Goal: Information Seeking & Learning: Learn about a topic

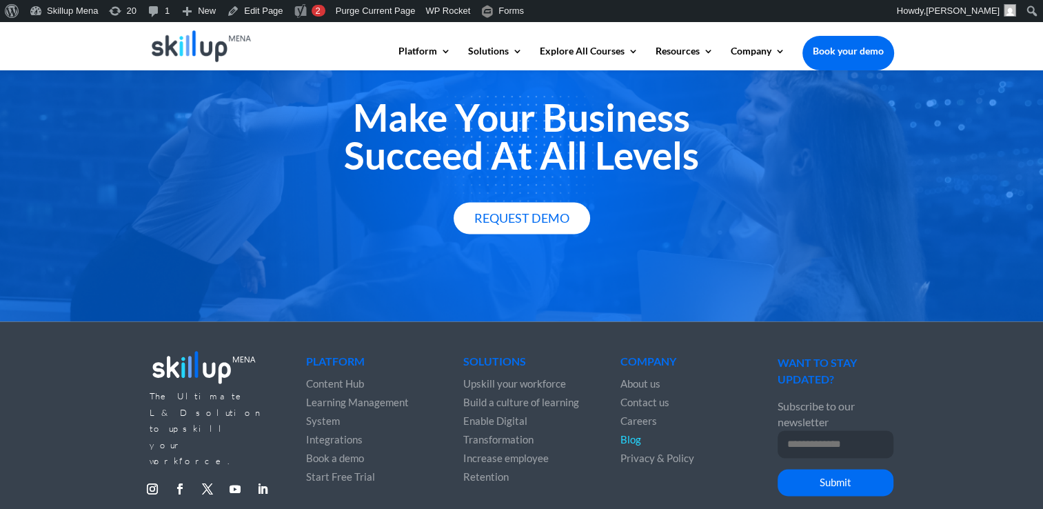
scroll to position [1905, 0]
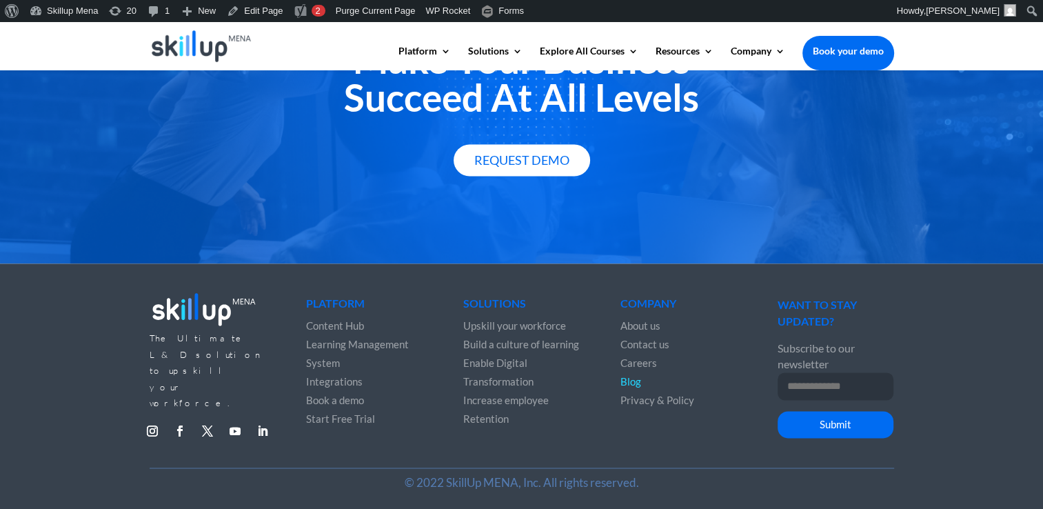
click at [196, 42] on img at bounding box center [202, 46] width 100 height 32
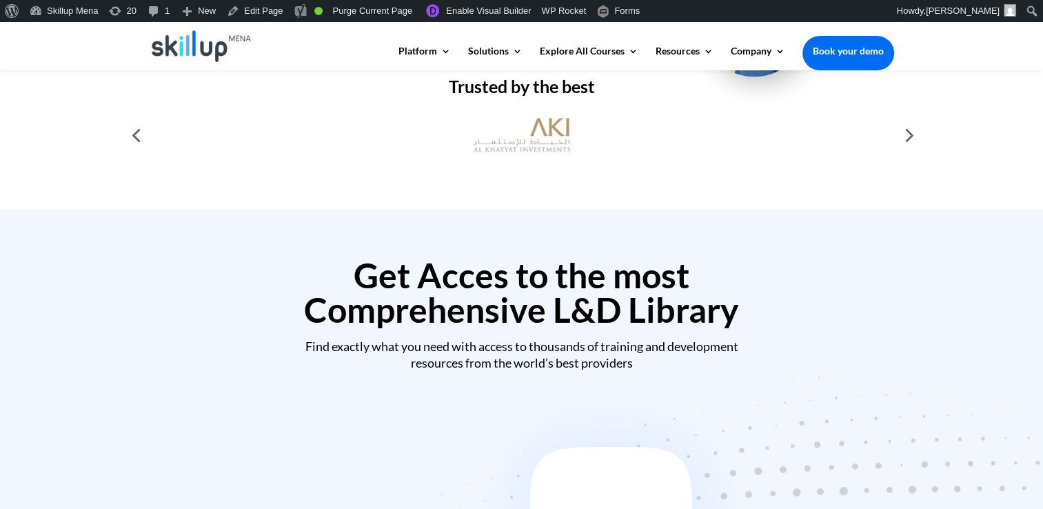
scroll to position [482, 0]
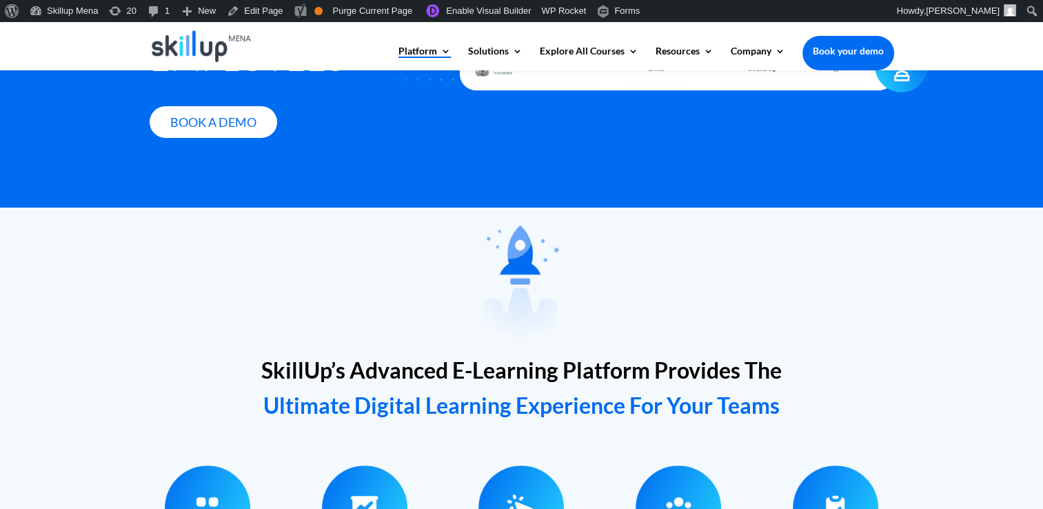
scroll to position [345, 0]
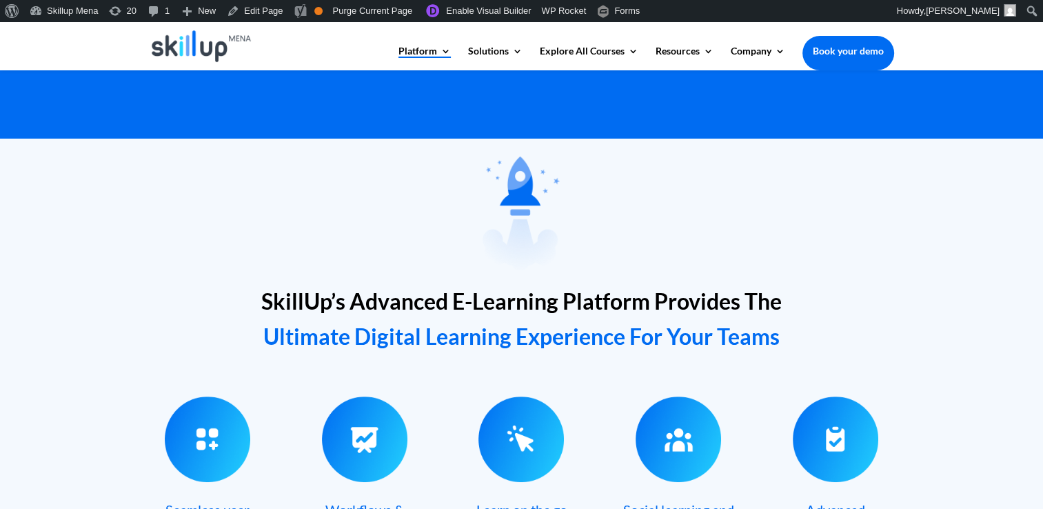
click at [356, 301] on span "SkillUp’s Advanced E-Learning Platform Provides The" at bounding box center [521, 300] width 520 height 27
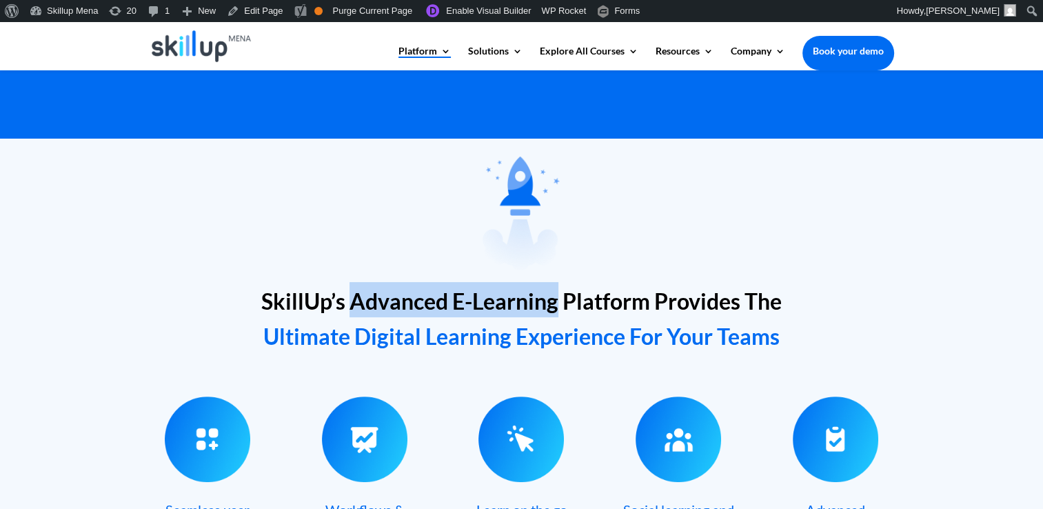
drag, startPoint x: 356, startPoint y: 301, endPoint x: 507, endPoint y: 314, distance: 151.5
click at [507, 314] on span "SkillUp’s Advanced E-Learning Platform Provides The" at bounding box center [521, 300] width 520 height 27
drag, startPoint x: 507, startPoint y: 314, endPoint x: 398, endPoint y: 309, distance: 108.3
click at [398, 309] on span "SkillUp’s Advanced E-Learning Platform Provides The" at bounding box center [521, 300] width 520 height 27
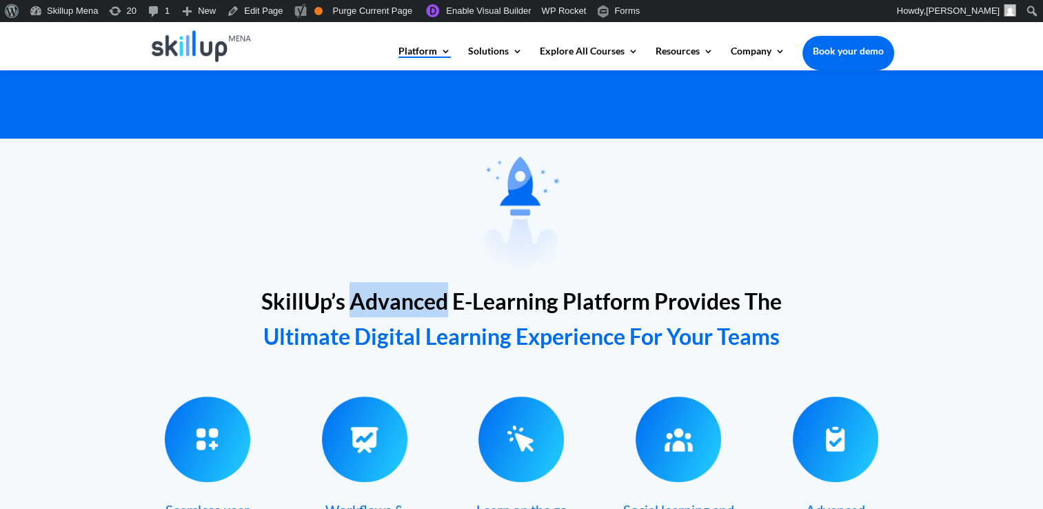
click at [397, 306] on span "SkillUp’s Advanced E-Learning Platform Provides The" at bounding box center [521, 300] width 520 height 27
drag, startPoint x: 397, startPoint y: 306, endPoint x: 303, endPoint y: 297, distance: 94.2
click at [303, 297] on span "SkillUp’s Advanced E-Learning Platform Provides The" at bounding box center [521, 300] width 520 height 27
click at [405, 297] on span "SkillUp’s Advanced E-Learning Platform Provides The" at bounding box center [521, 300] width 520 height 27
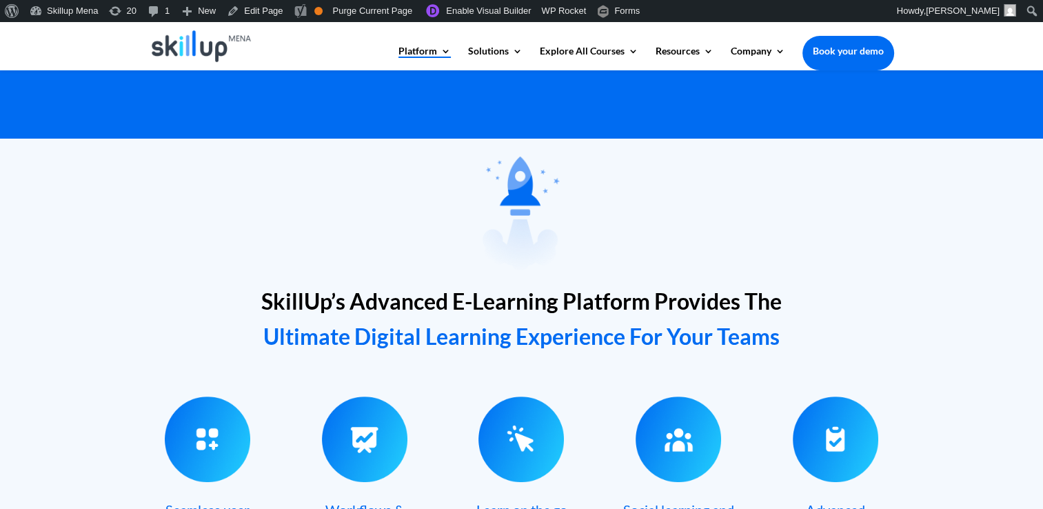
click at [314, 296] on span "SkillUp’s Advanced E-Learning Platform Provides The" at bounding box center [521, 300] width 520 height 27
drag, startPoint x: 314, startPoint y: 296, endPoint x: 389, endPoint y: 298, distance: 75.2
click at [389, 298] on span "SkillUp’s Advanced E-Learning Platform Provides The" at bounding box center [521, 300] width 520 height 27
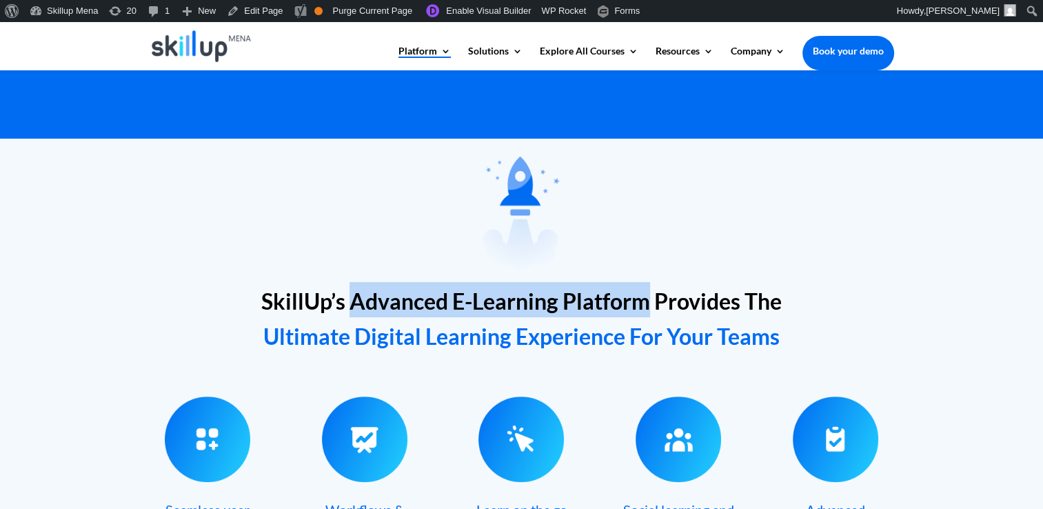
drag, startPoint x: 389, startPoint y: 298, endPoint x: 611, endPoint y: 296, distance: 222.6
click at [611, 296] on span "SkillUp’s Advanced E-Learning Platform Provides The" at bounding box center [521, 300] width 520 height 27
copy span "Advanced E-Learning Platform"
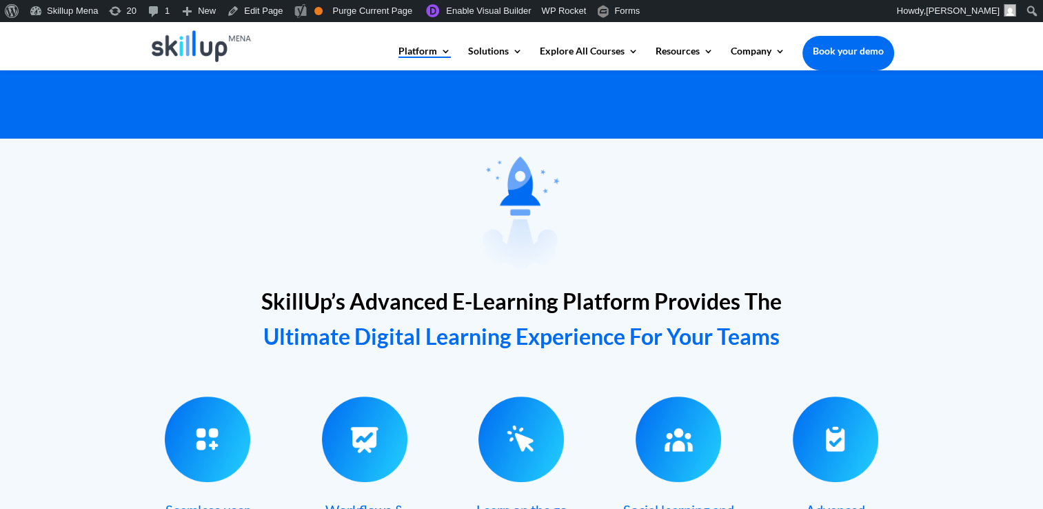
click at [627, 247] on div at bounding box center [522, 211] width 744 height 139
drag, startPoint x: 364, startPoint y: 308, endPoint x: 357, endPoint y: 278, distance: 30.4
click at [364, 307] on span "SkillUp’s Advanced E-Learning Platform Provides The" at bounding box center [521, 300] width 520 height 27
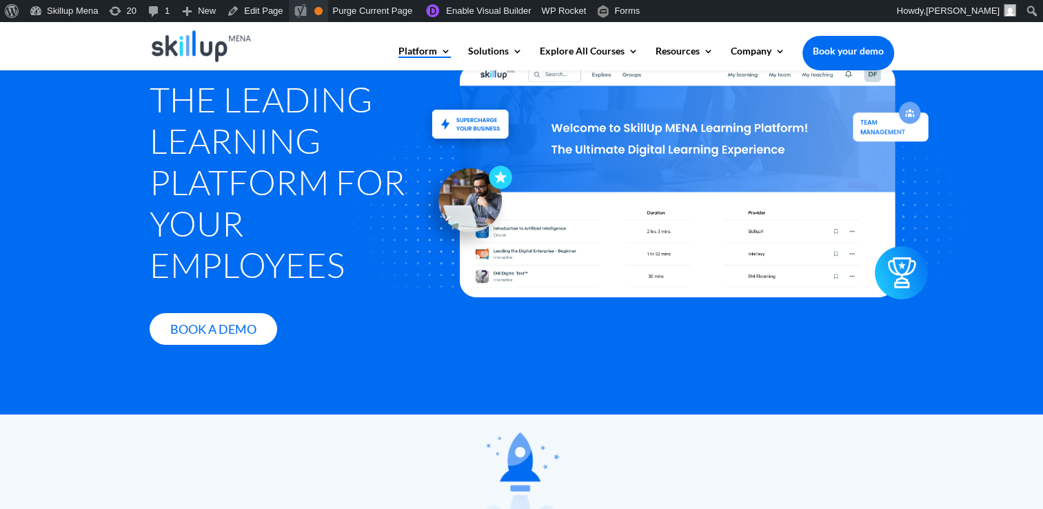
scroll to position [69, 0]
click at [852, 448] on div at bounding box center [522, 487] width 744 height 139
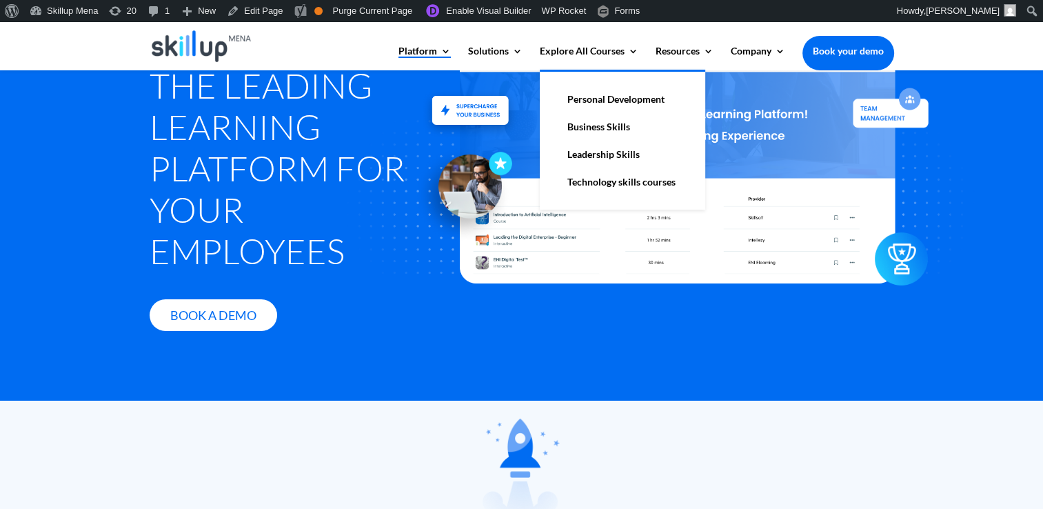
scroll to position [0, 0]
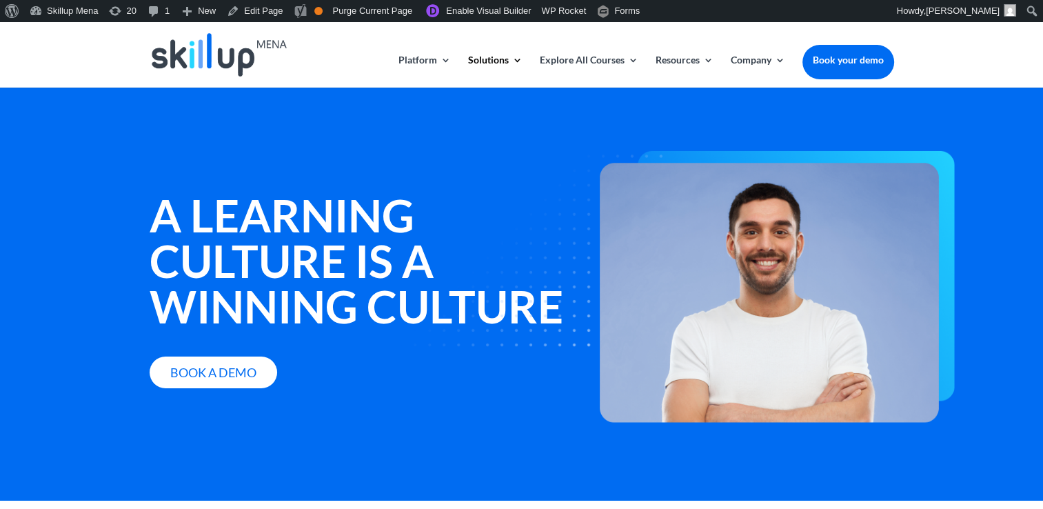
click at [667, 101] on div "A learning culture is a winning culture Book a Demo" at bounding box center [521, 294] width 1043 height 414
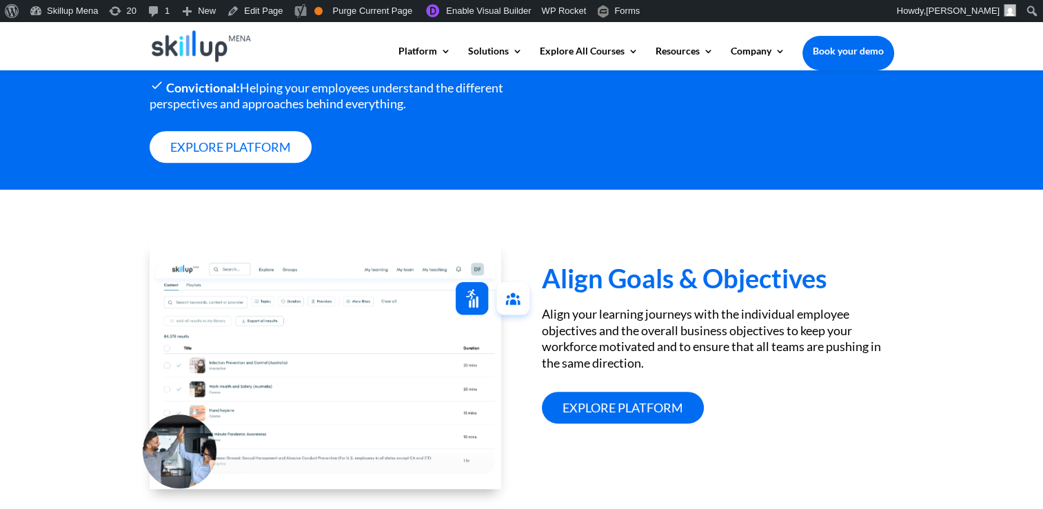
scroll to position [1241, 0]
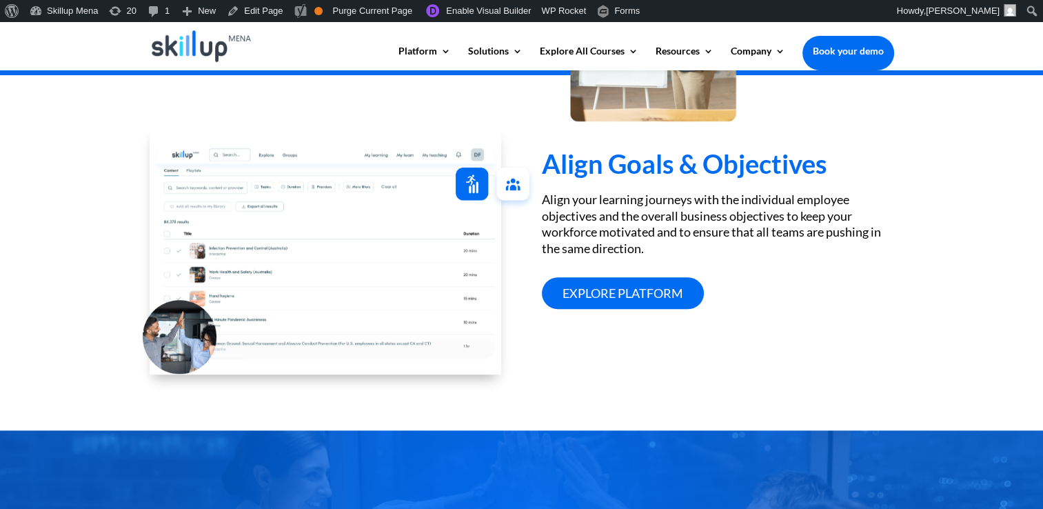
click at [782, 174] on h3 "Align Goals & Objectives" at bounding box center [718, 166] width 352 height 33
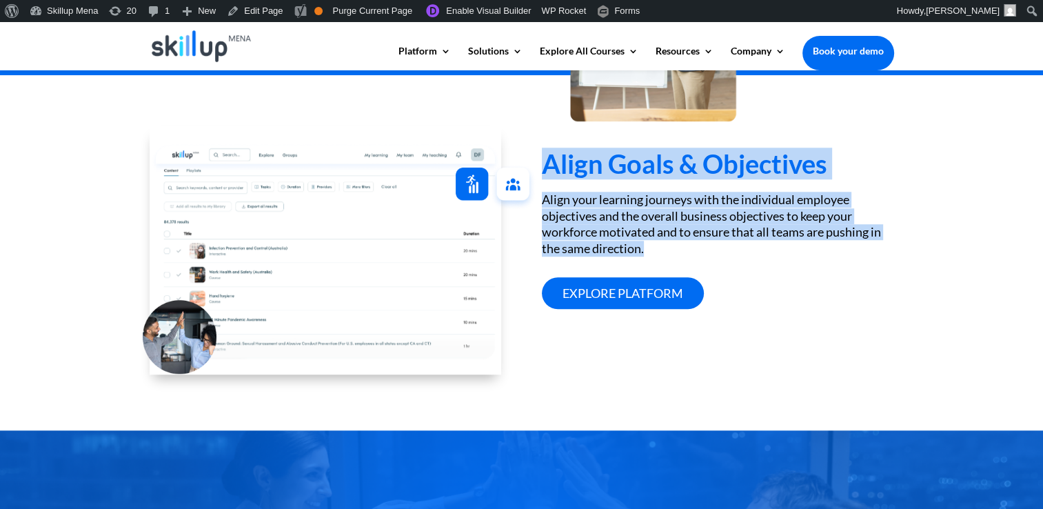
drag, startPoint x: 782, startPoint y: 174, endPoint x: 797, endPoint y: 256, distance: 84.1
click at [797, 256] on div "Align Goals & Objectives Align your learning journeys with the individual emplo…" at bounding box center [718, 203] width 352 height 212
drag, startPoint x: 797, startPoint y: 256, endPoint x: 562, endPoint y: 206, distance: 239.7
click at [562, 206] on div "Align Goals & Objectives Align your learning journeys with the individual emplo…" at bounding box center [718, 203] width 352 height 212
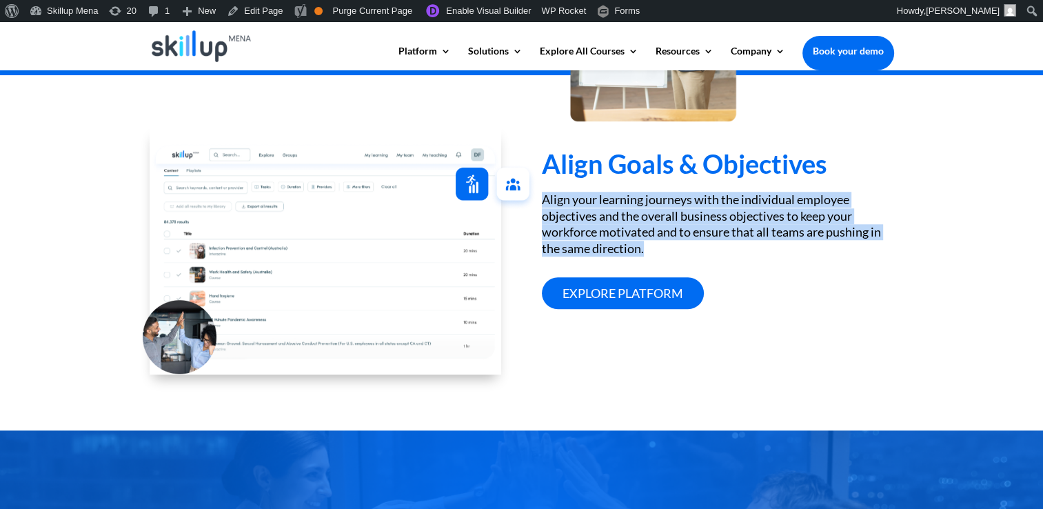
click at [562, 206] on div "Align Goals & Objectives Align your learning journeys with the individual emplo…" at bounding box center [718, 203] width 352 height 212
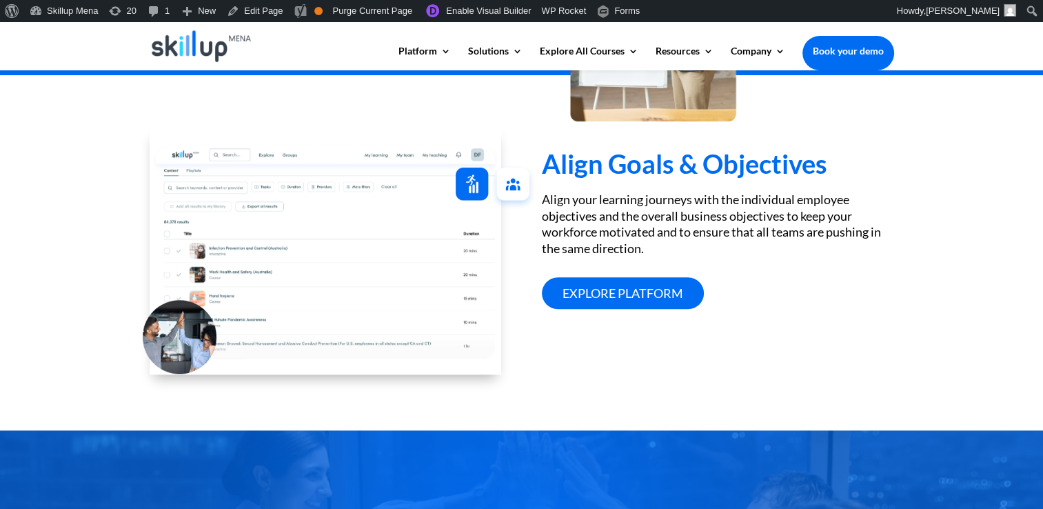
drag, startPoint x: 562, startPoint y: 206, endPoint x: 571, endPoint y: 172, distance: 35.6
click at [571, 172] on h3 "Align Goals & Objectives" at bounding box center [718, 166] width 352 height 33
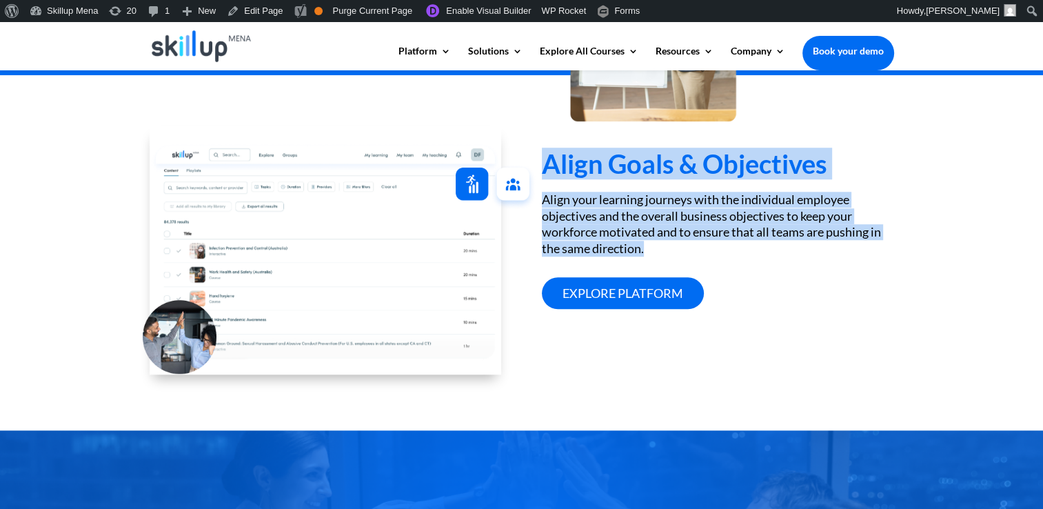
drag, startPoint x: 571, startPoint y: 172, endPoint x: 576, endPoint y: 234, distance: 62.2
click at [576, 234] on div "Align Goals & Objectives Align your learning journeys with the individual emplo…" at bounding box center [718, 203] width 352 height 212
drag, startPoint x: 576, startPoint y: 234, endPoint x: 570, endPoint y: 249, distance: 16.4
click at [570, 249] on div "Align your learning journeys with the individual employee objectives and the ov…" at bounding box center [718, 224] width 352 height 65
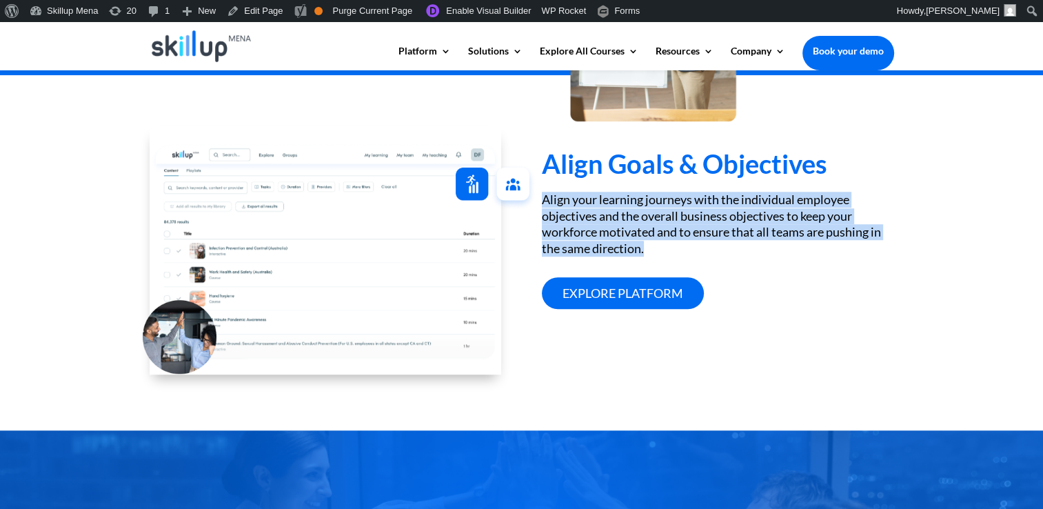
click at [570, 249] on div "Align your learning journeys with the individual employee objectives and the ov…" at bounding box center [718, 224] width 352 height 65
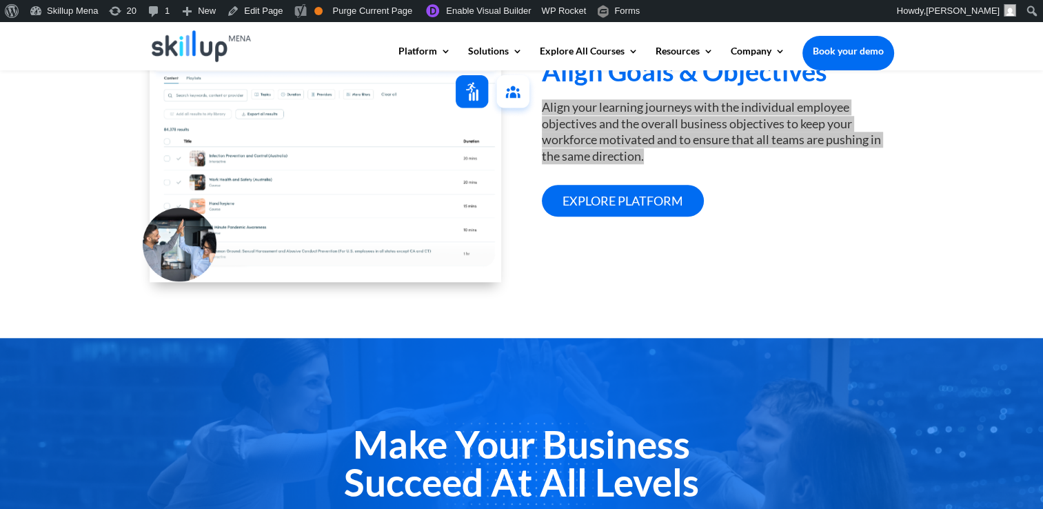
scroll to position [1310, 0]
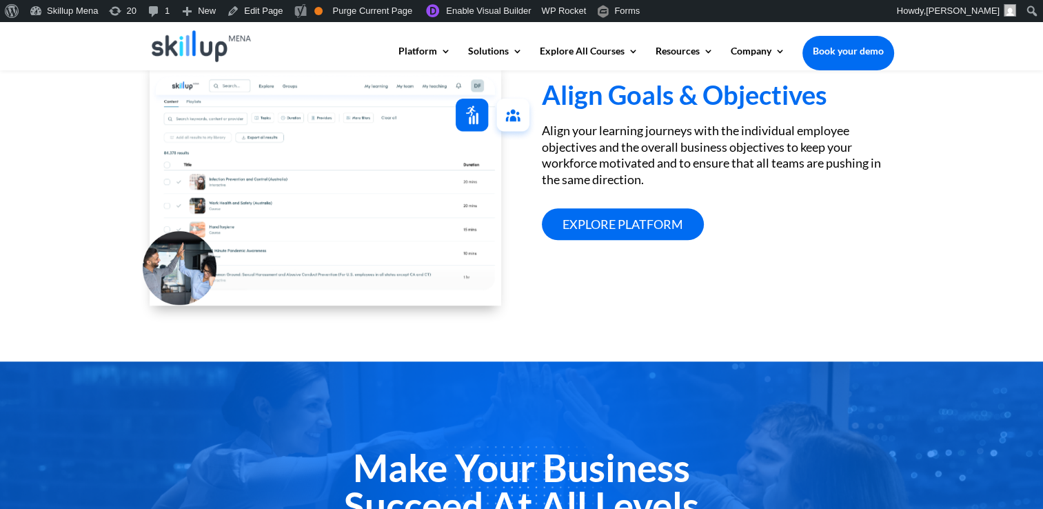
click at [470, 469] on h2 "Make Your Business Succeed At All Levels" at bounding box center [522, 490] width 744 height 83
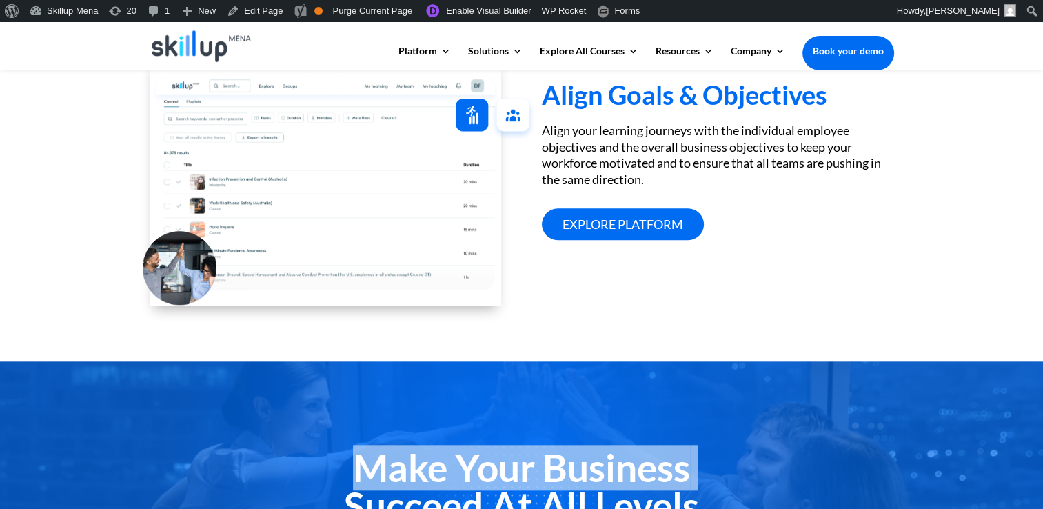
click at [470, 469] on h2 "Make Your Business Succeed At All Levels" at bounding box center [522, 490] width 744 height 83
